Goal: Transaction & Acquisition: Purchase product/service

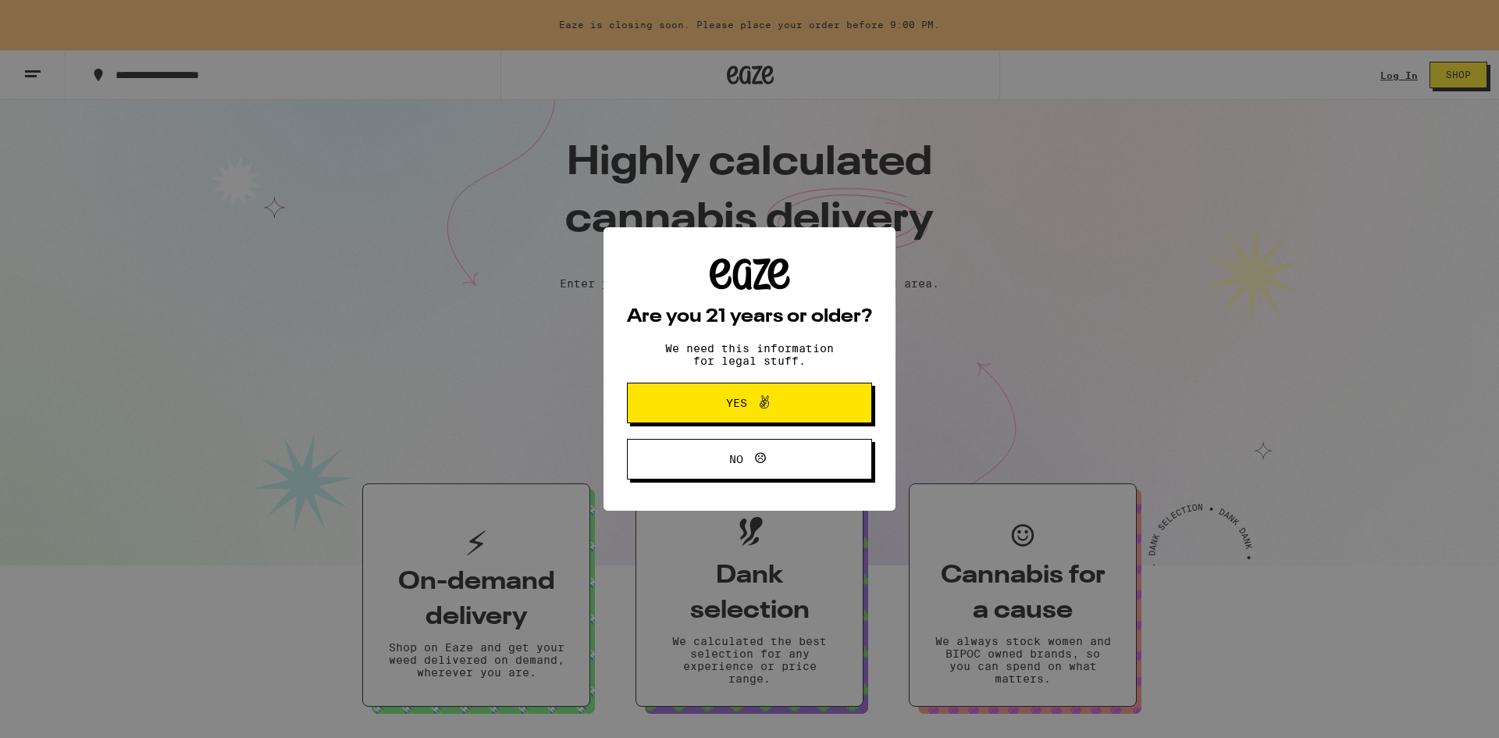
click at [790, 405] on span "Yes" at bounding box center [749, 403] width 119 height 20
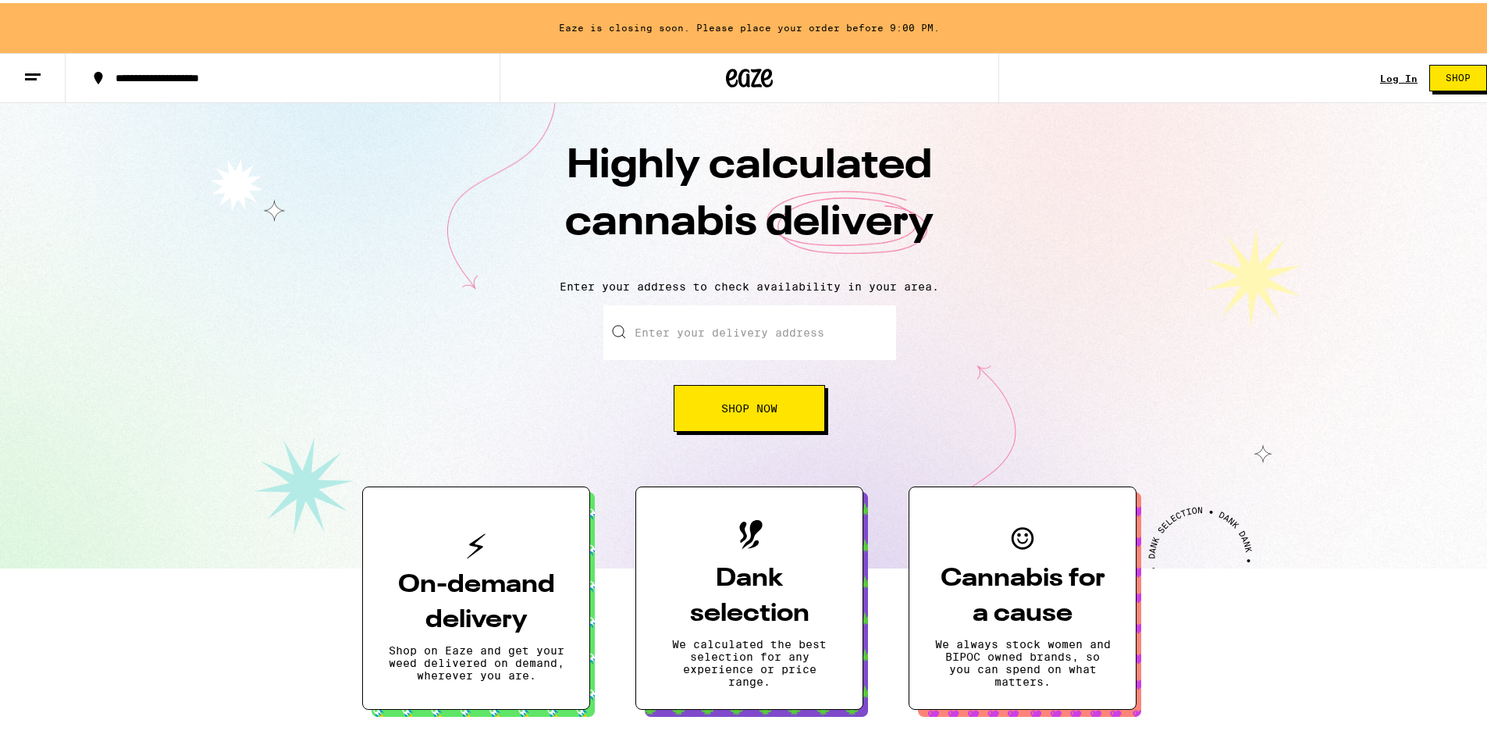
click at [1383, 77] on link "Log In" at bounding box center [1398, 75] width 37 height 10
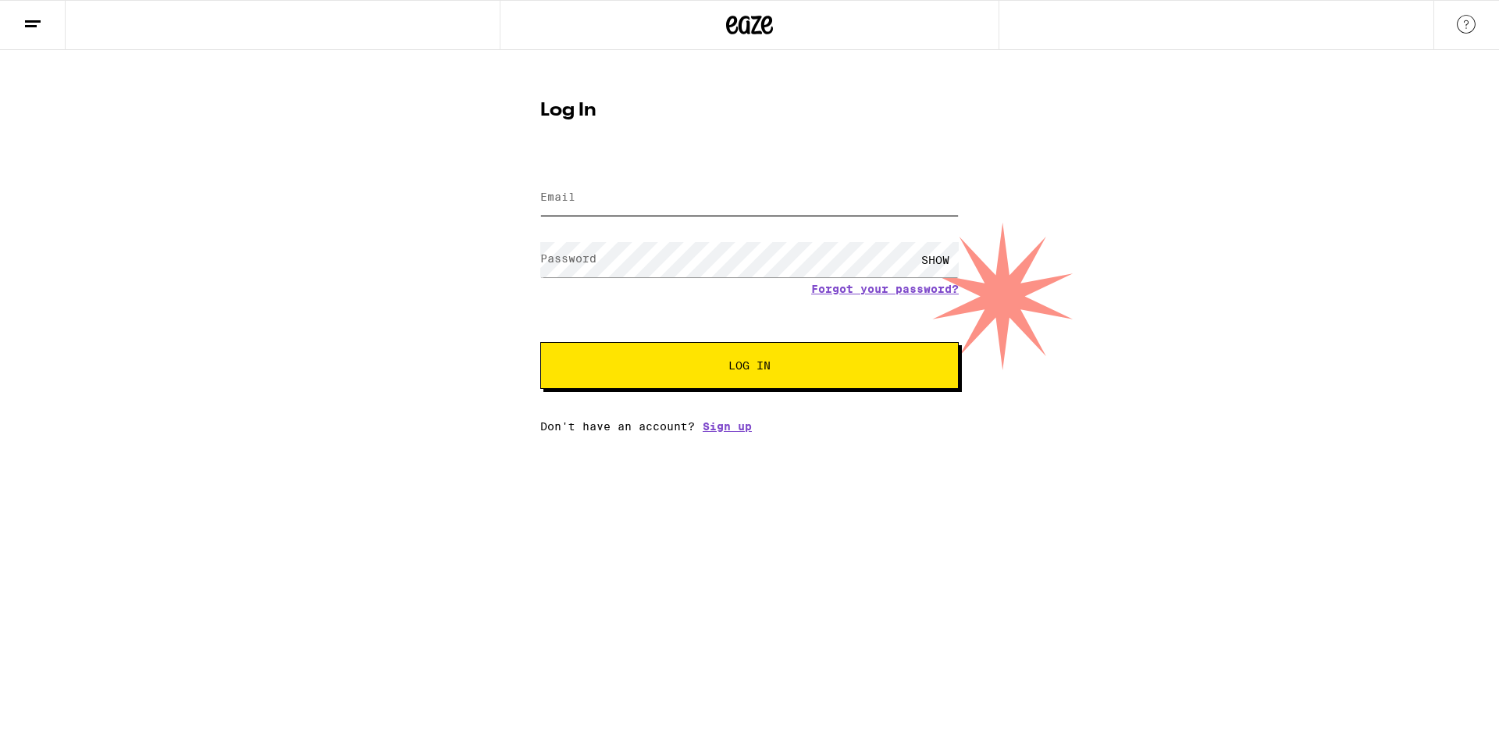
click at [617, 201] on input "Email" at bounding box center [749, 197] width 418 height 35
type input "[PERSON_NAME][EMAIL_ADDRESS][PERSON_NAME][DOMAIN_NAME]"
click at [540, 342] on button "Log In" at bounding box center [749, 365] width 418 height 47
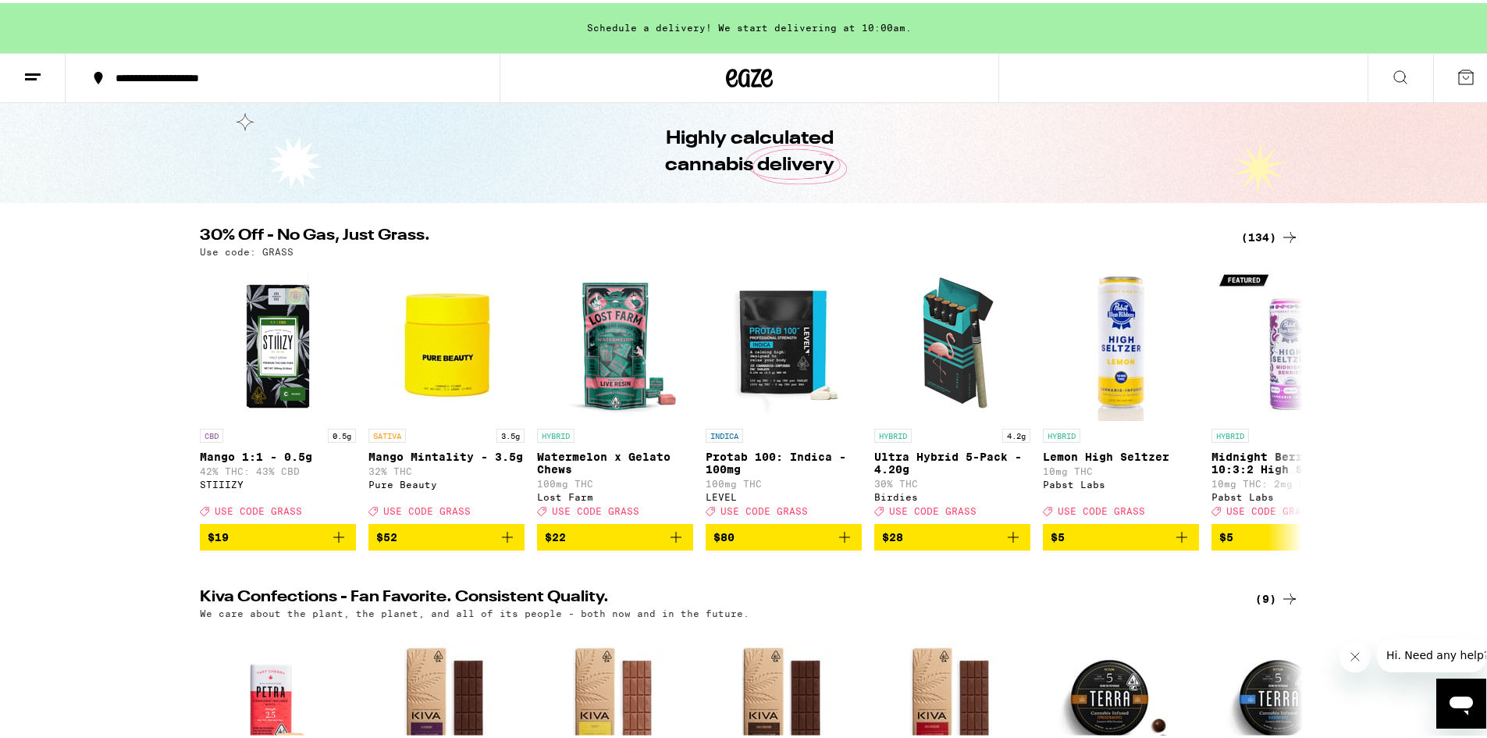
scroll to position [78, 0]
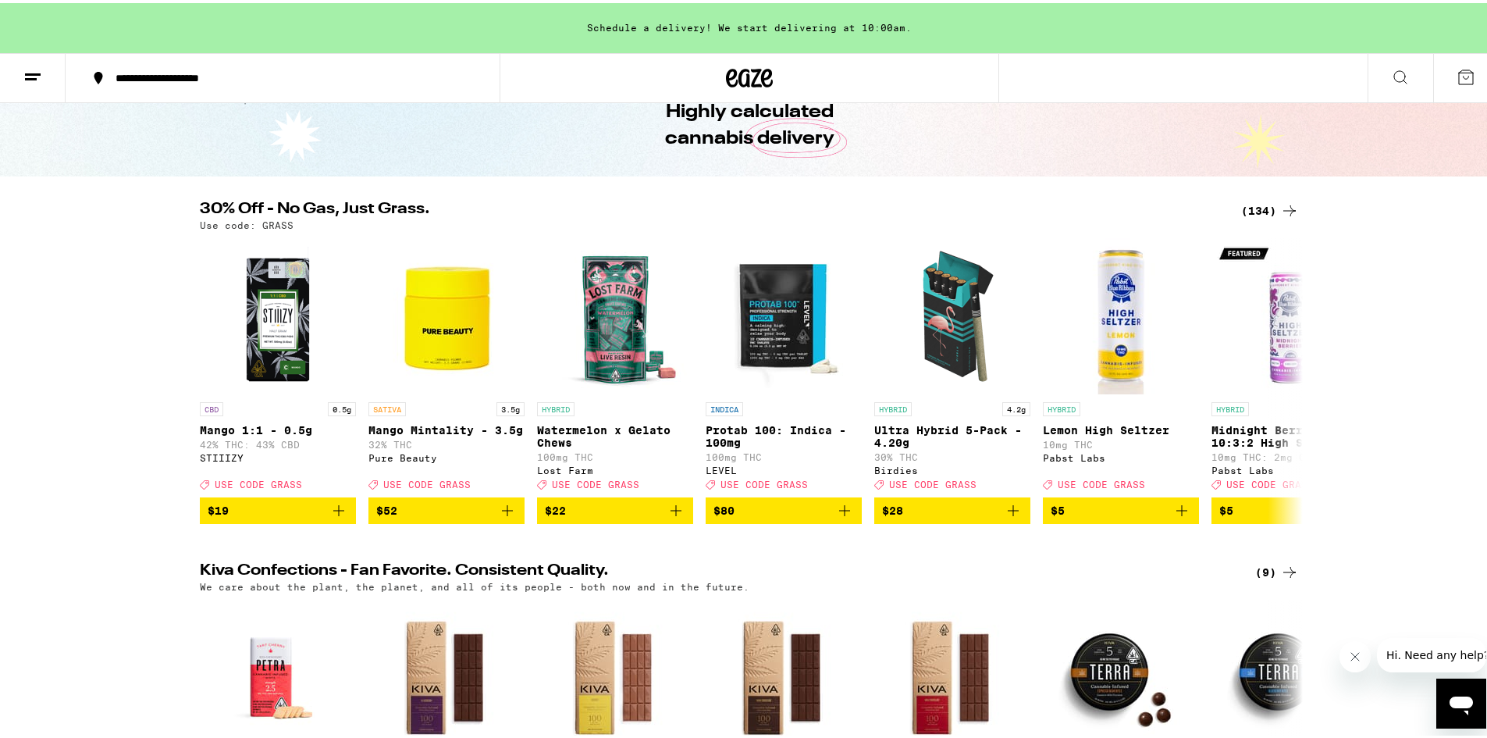
click at [1261, 208] on div "(134)" at bounding box center [1270, 207] width 58 height 19
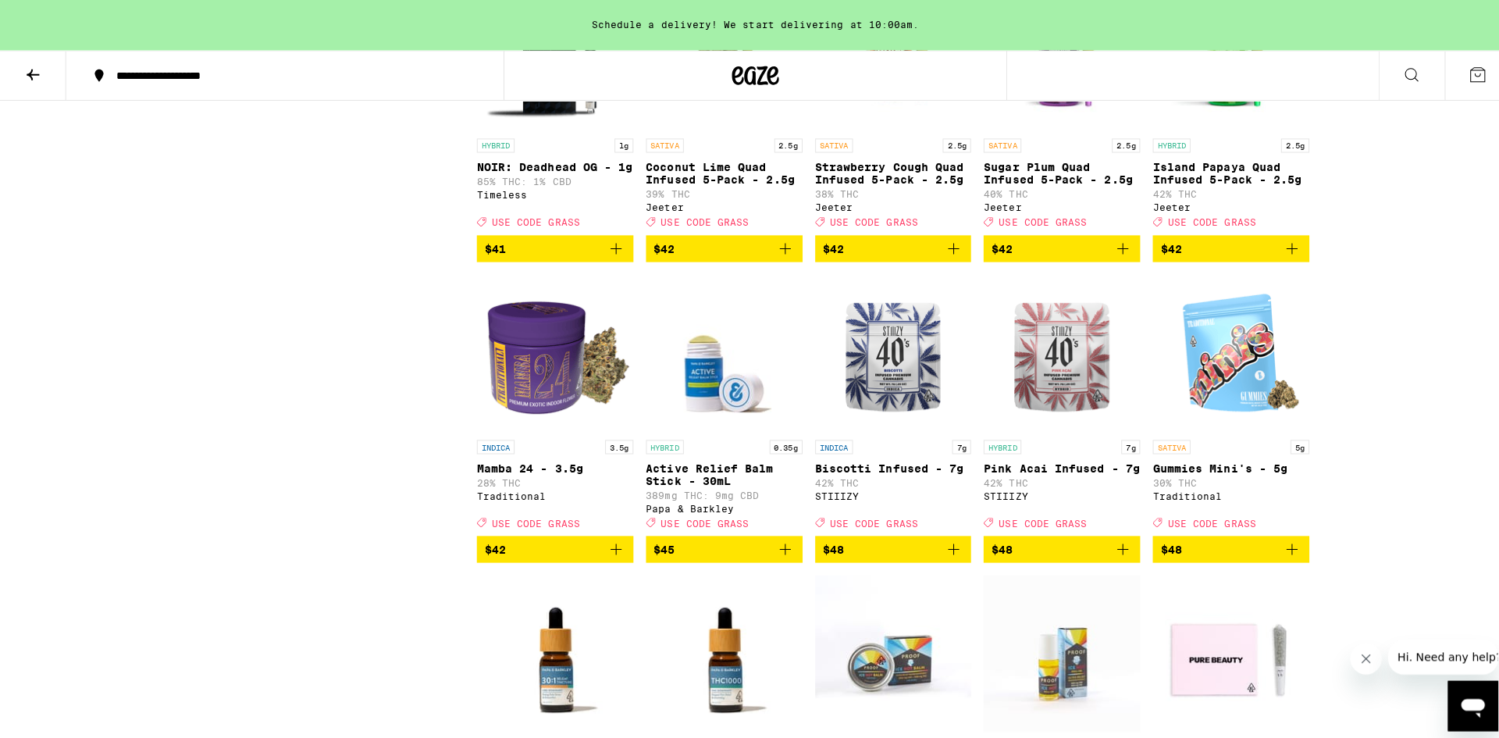
scroll to position [6556, 0]
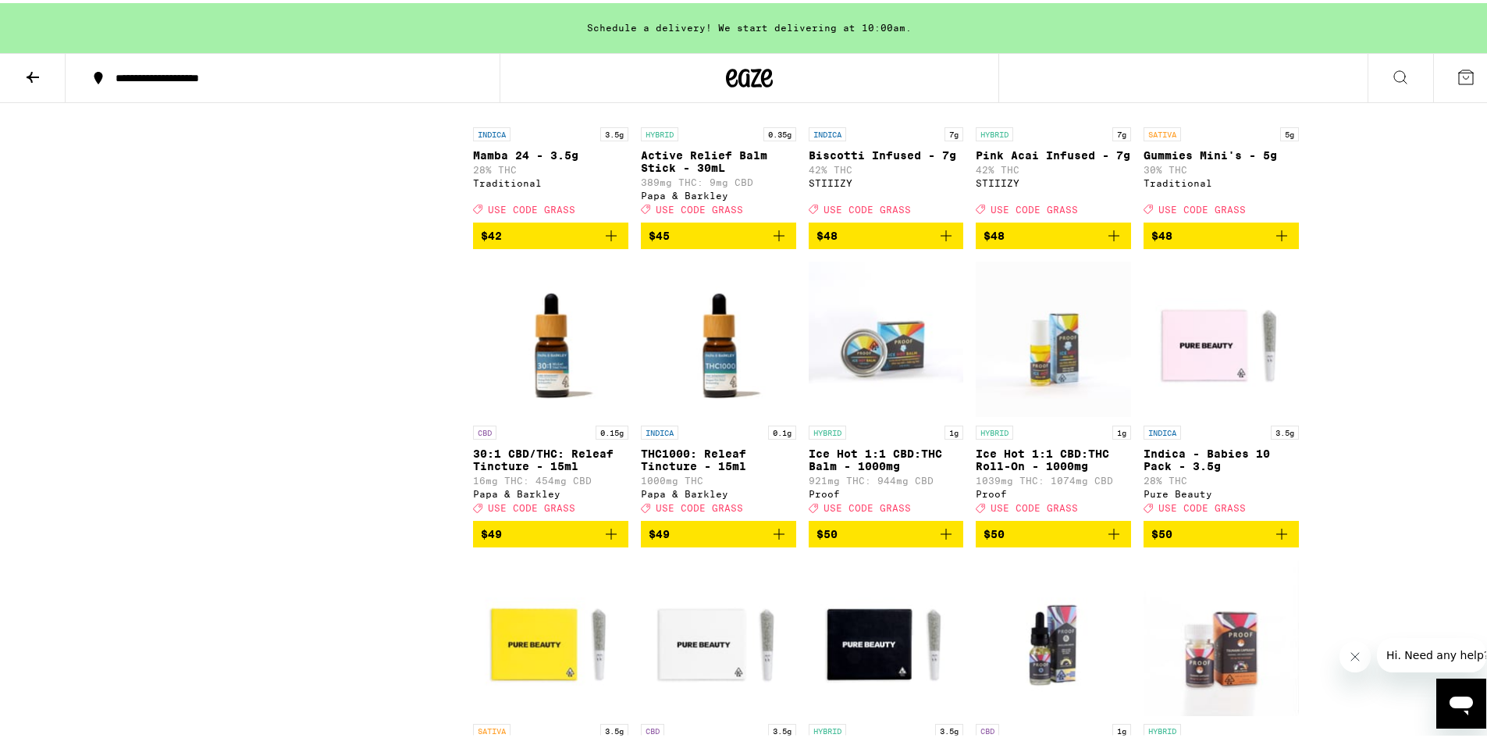
click at [1047, 116] on img "Open page for Pink Acai Infused - 7g from STIIIZY" at bounding box center [1053, 38] width 155 height 156
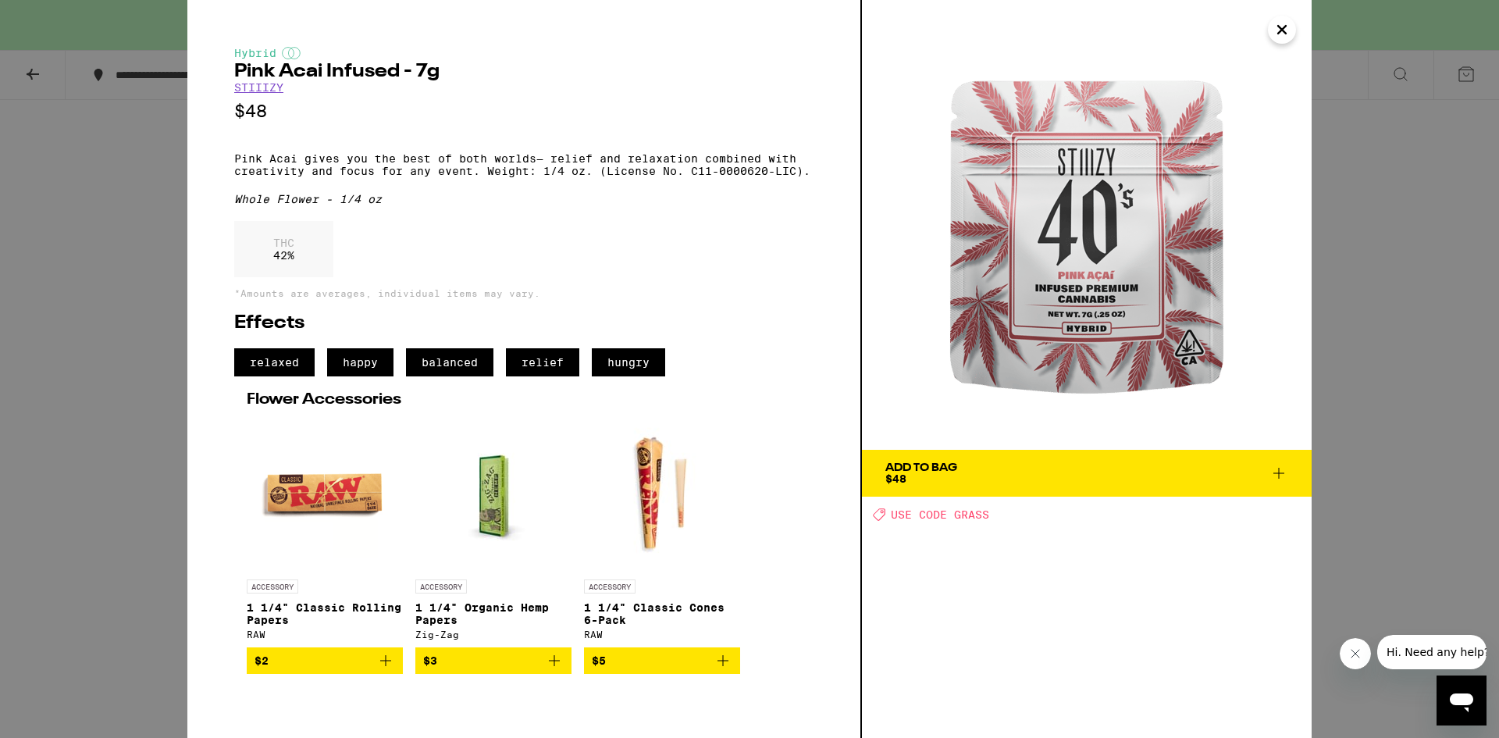
click at [476, 670] on span "$3" at bounding box center [493, 660] width 140 height 19
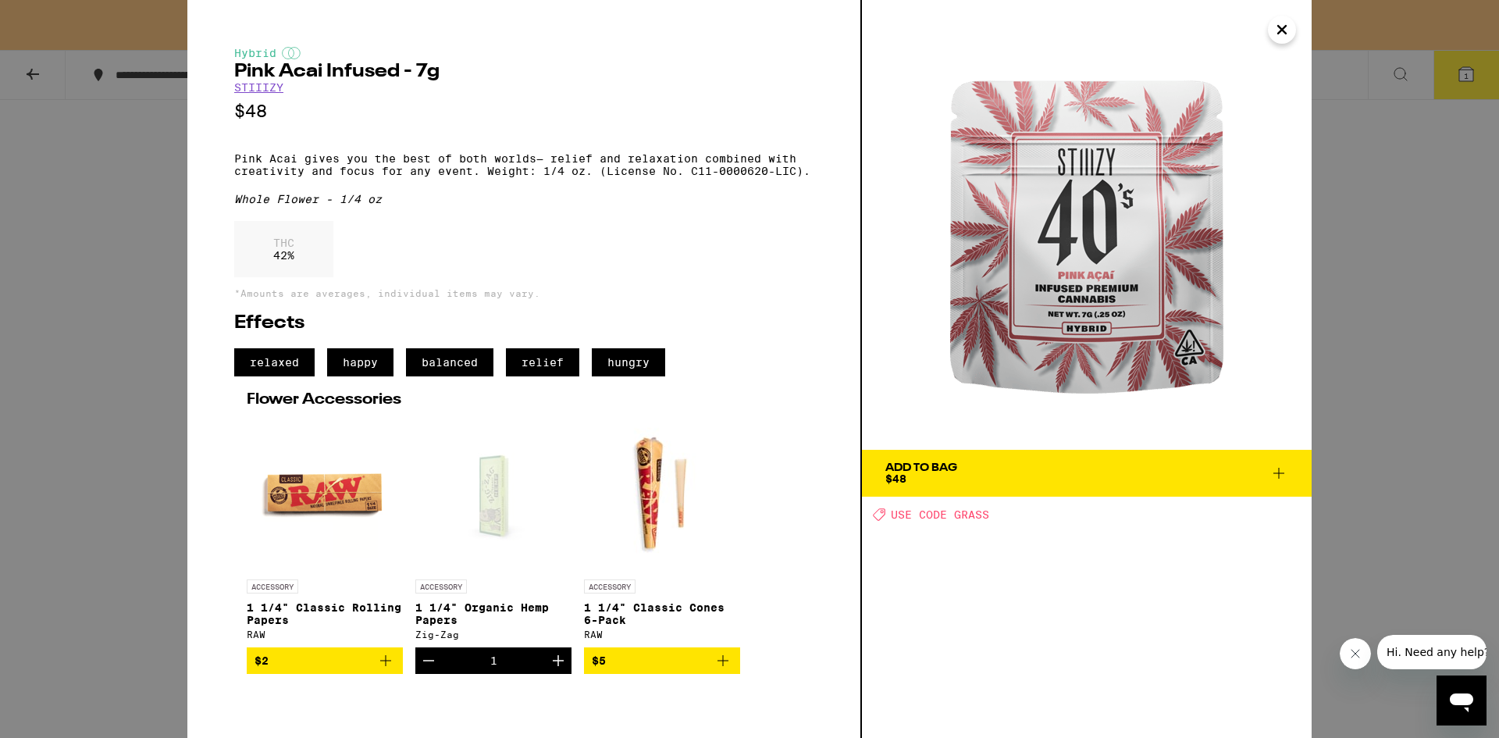
click at [944, 478] on div "Add To Bag $48" at bounding box center [921, 473] width 72 height 22
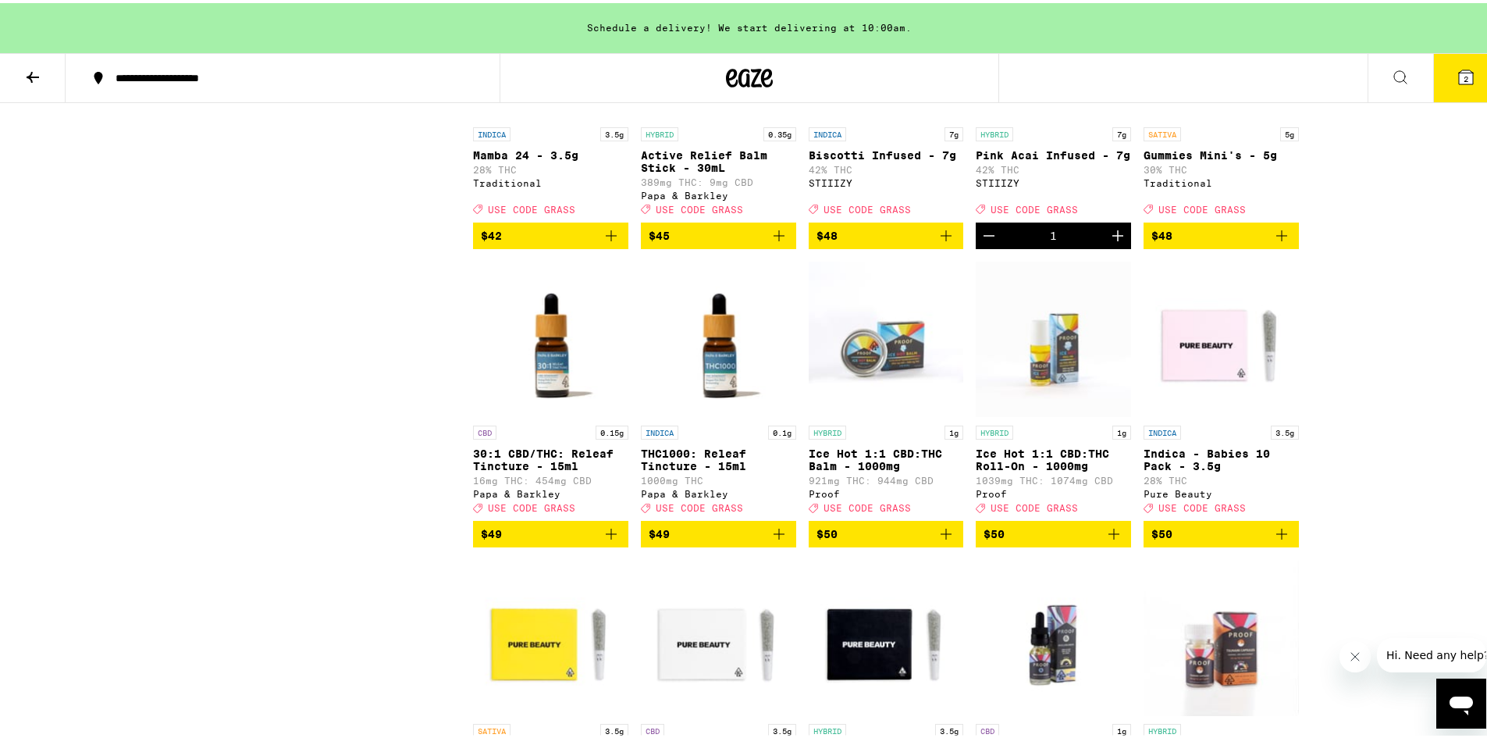
click at [1459, 79] on icon at bounding box center [1466, 74] width 14 height 14
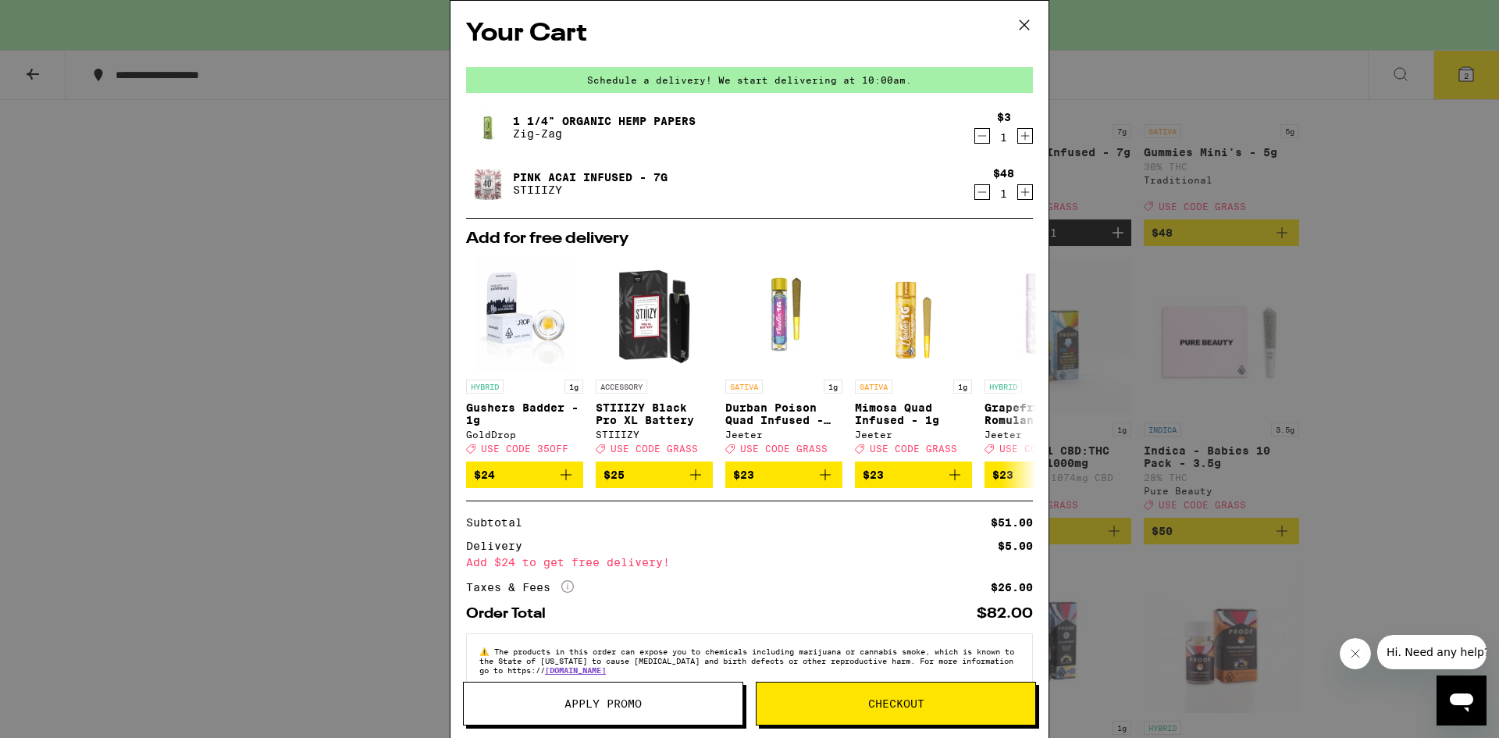
click at [877, 706] on span "Checkout" at bounding box center [896, 703] width 56 height 11
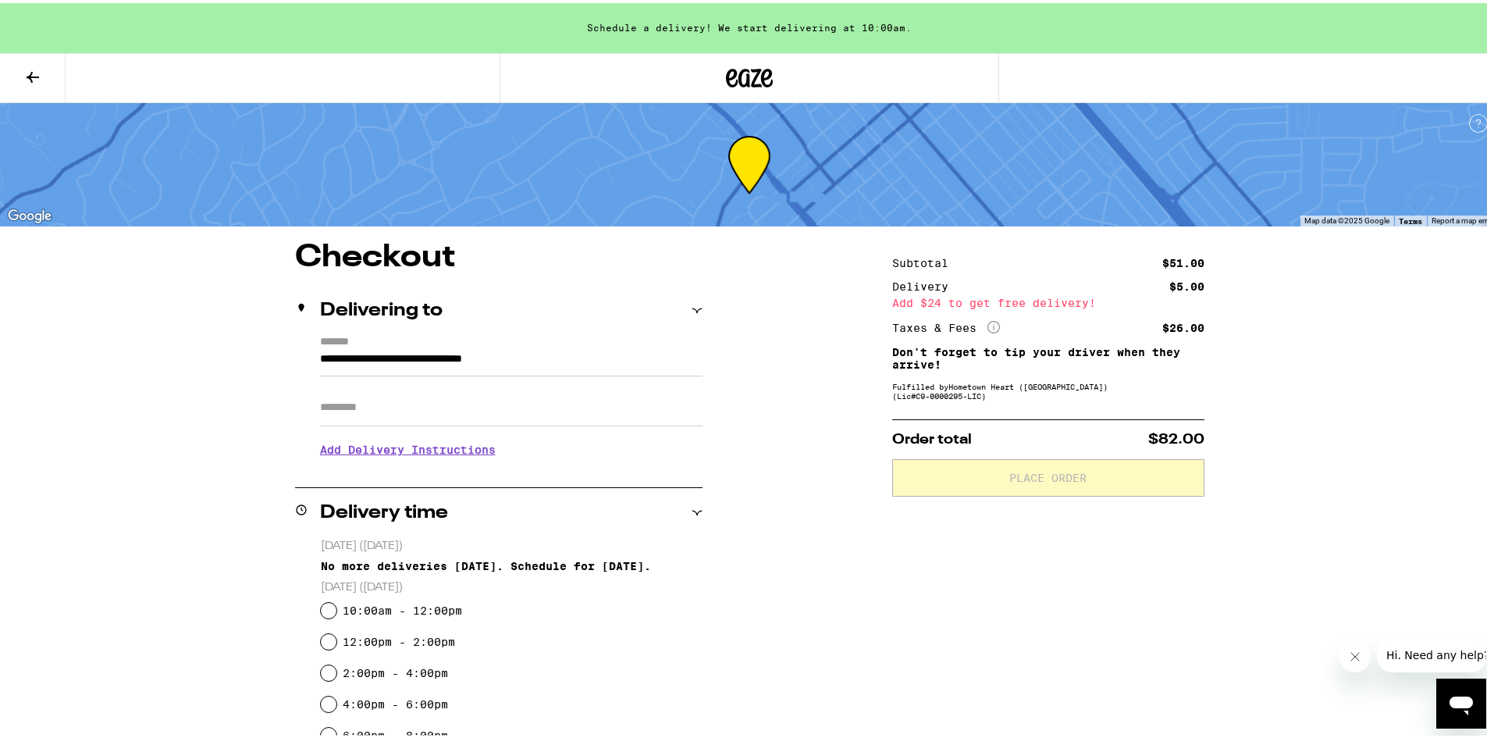
click at [480, 409] on input "Apt/Suite" at bounding box center [511, 404] width 382 height 37
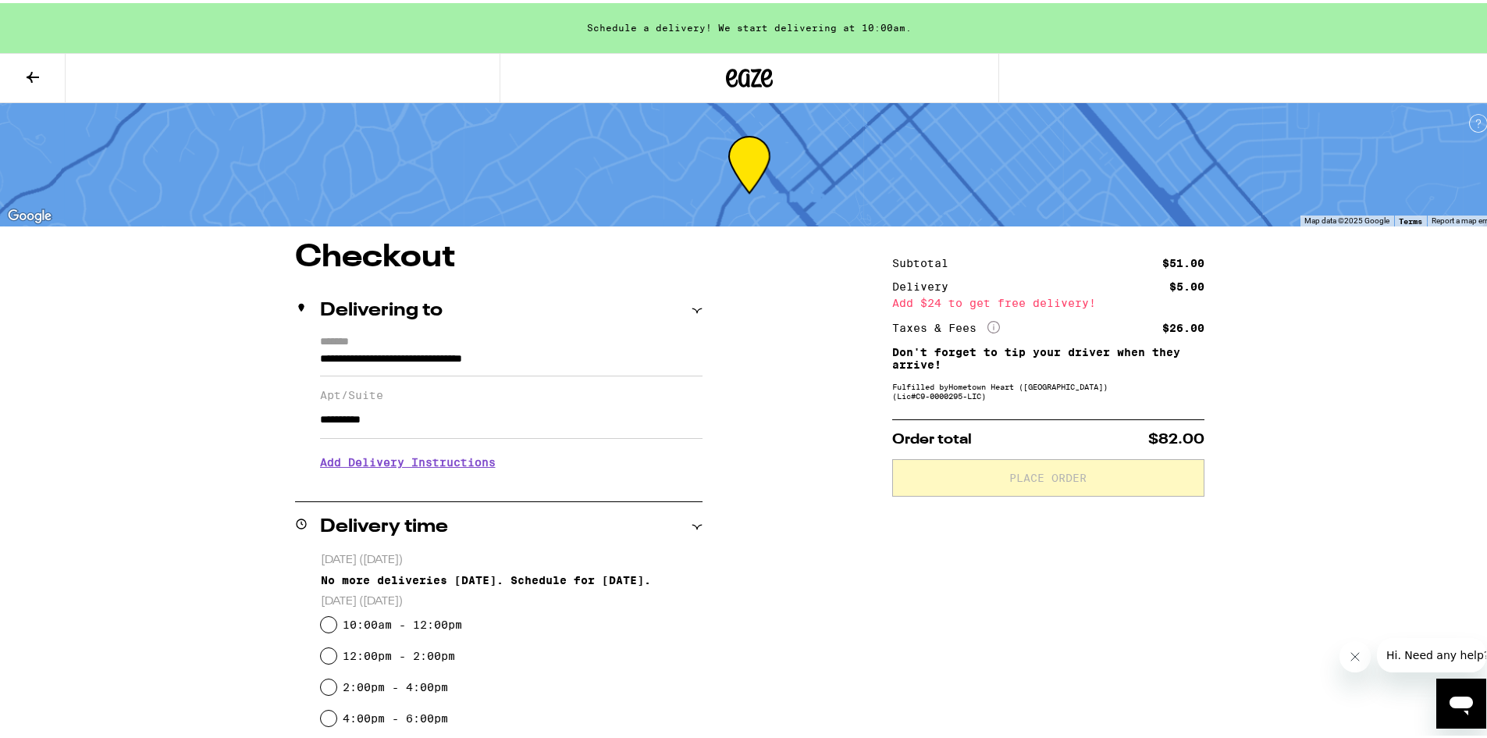
type input "**********"
click at [23, 73] on button at bounding box center [33, 75] width 66 height 49
